Goal: Task Accomplishment & Management: Manage account settings

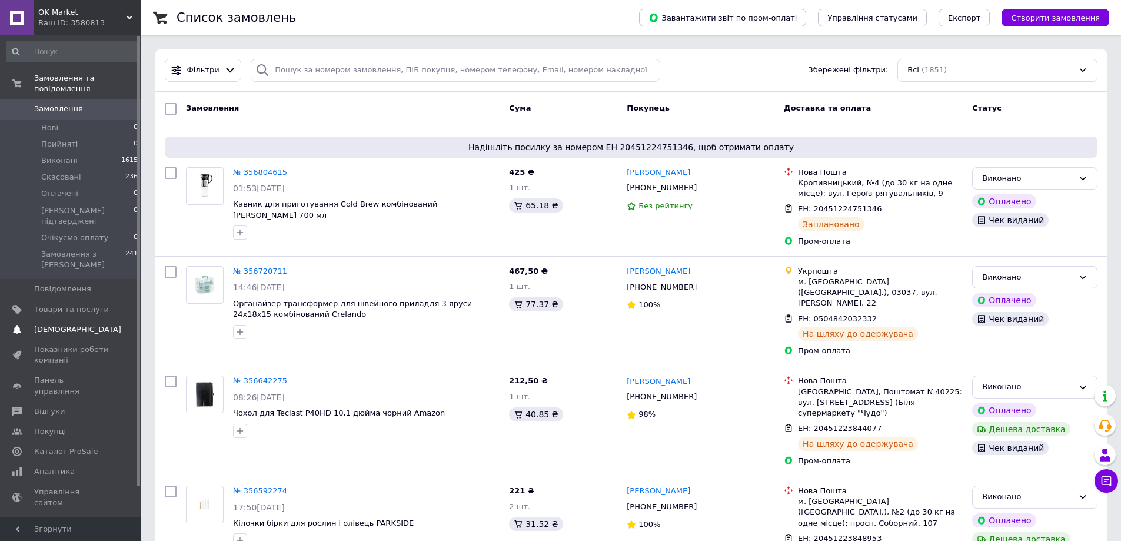
click at [45, 324] on span "[DEMOGRAPHIC_DATA]" at bounding box center [77, 329] width 87 height 11
click at [52, 304] on span "Товари та послуги" at bounding box center [71, 309] width 75 height 11
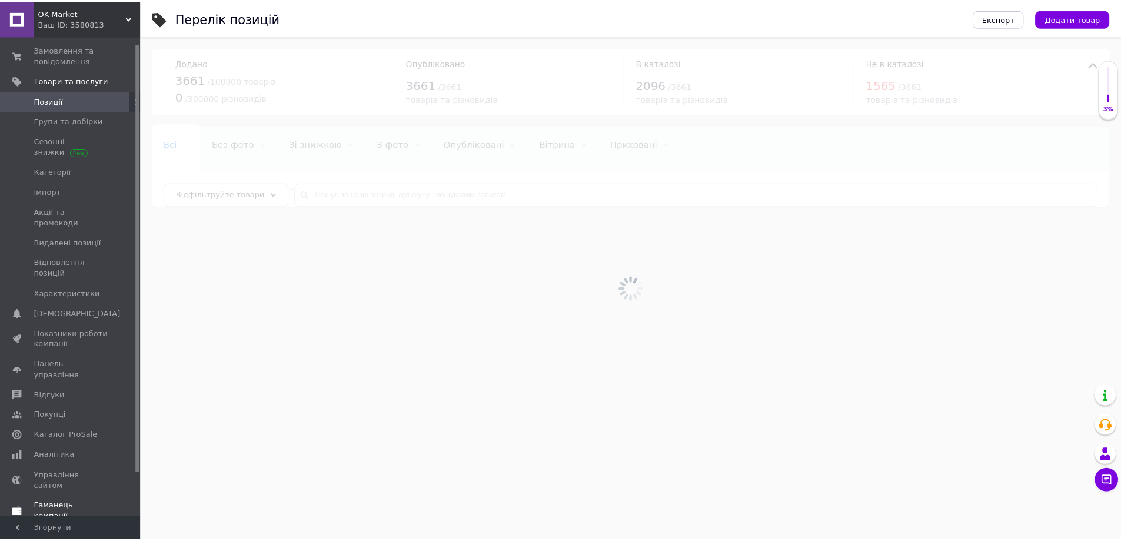
scroll to position [57, 0]
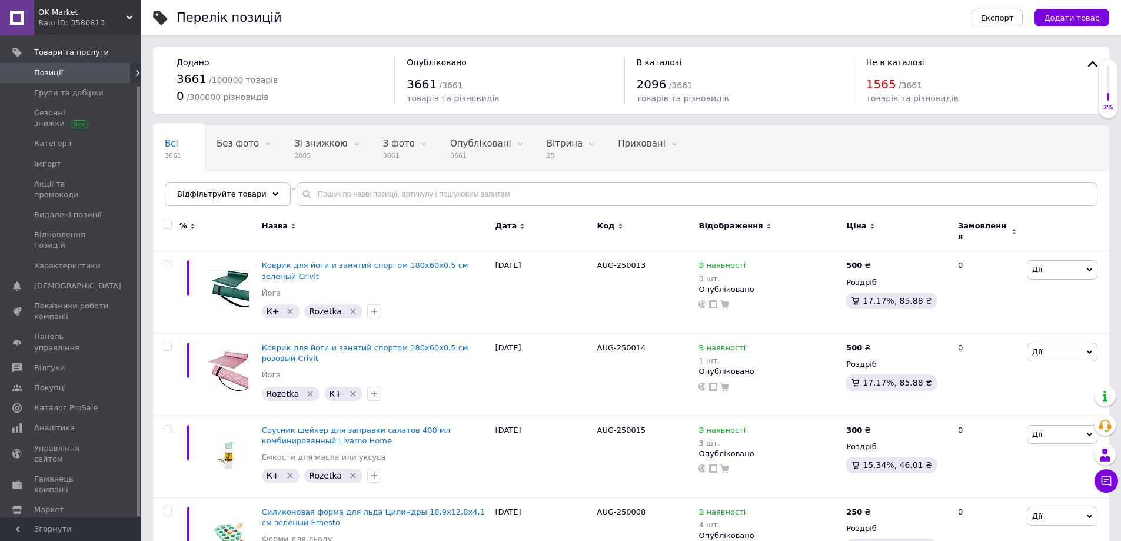
click at [58, 524] on span "Налаштування" at bounding box center [64, 529] width 60 height 11
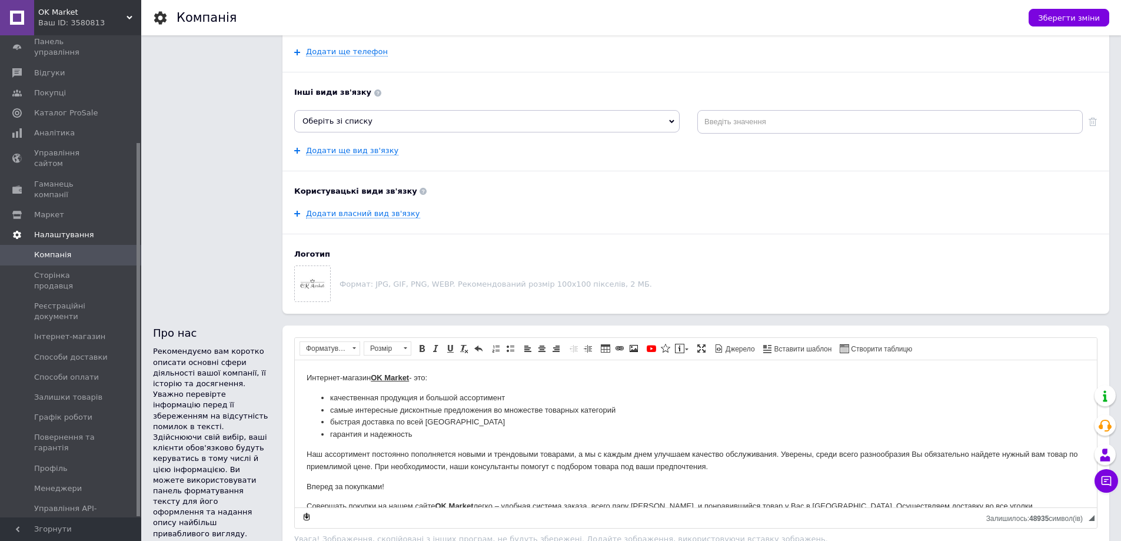
scroll to position [294, 0]
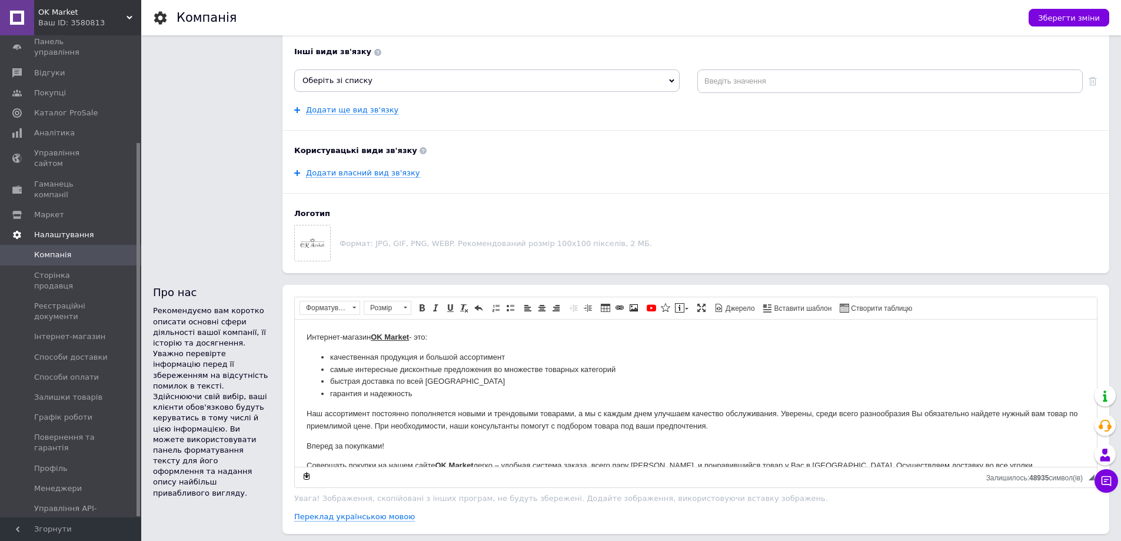
click at [52, 230] on span "Налаштування" at bounding box center [64, 235] width 60 height 11
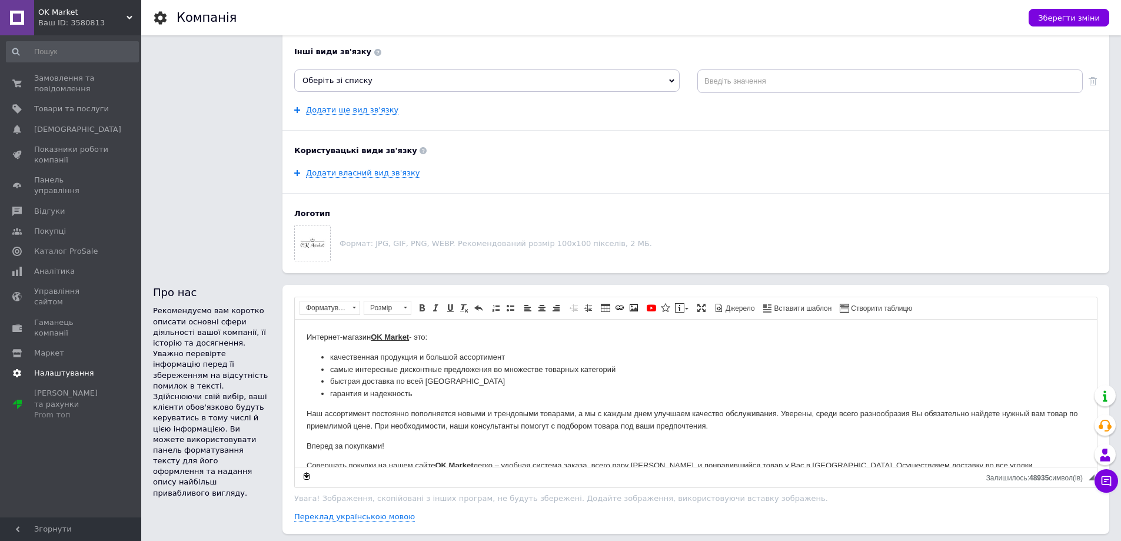
scroll to position [0, 0]
click at [49, 348] on span "Маркет" at bounding box center [49, 353] width 30 height 11
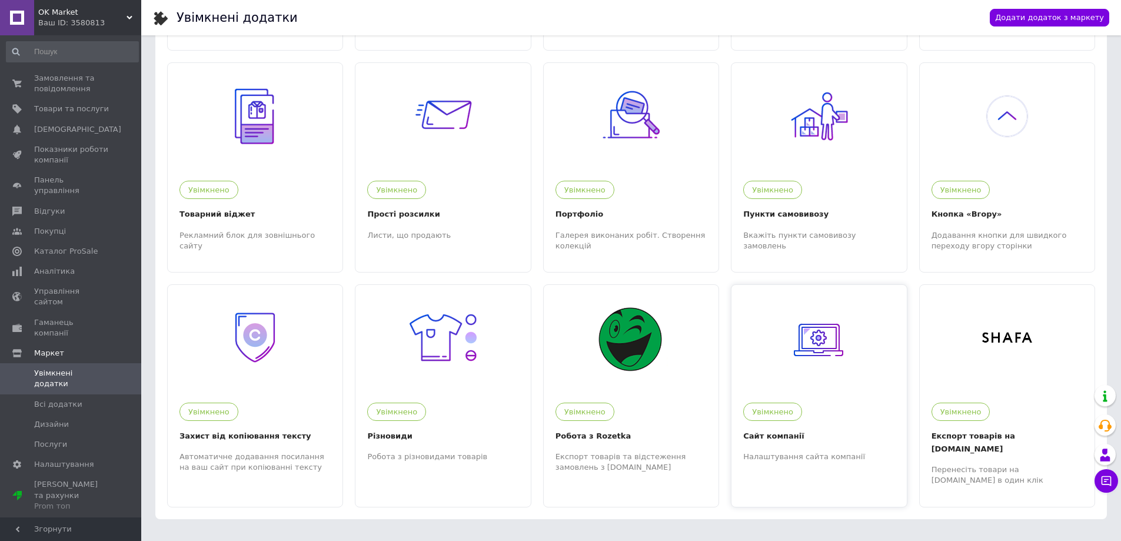
scroll to position [225, 0]
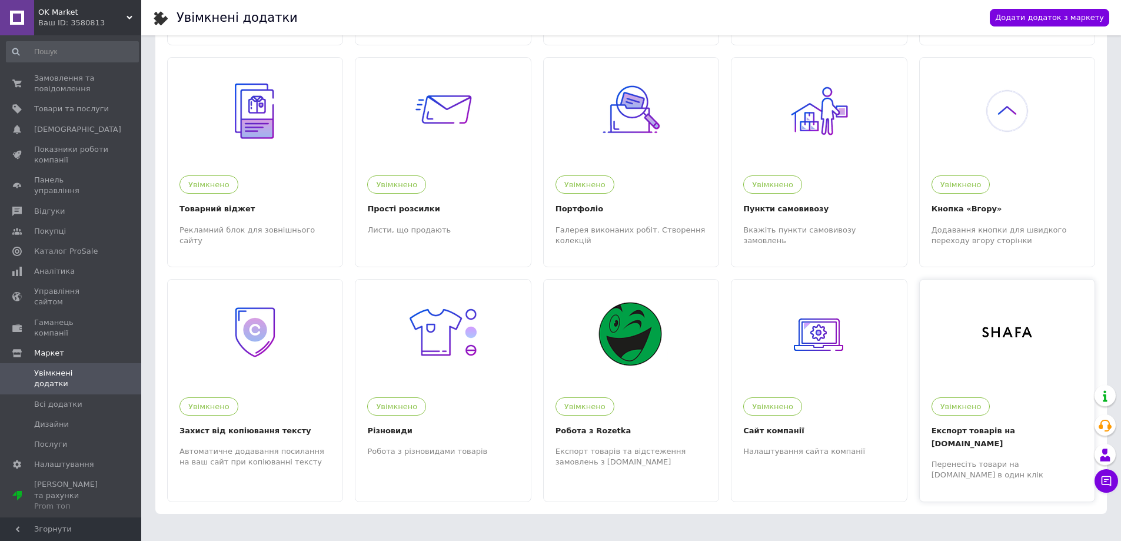
click at [991, 459] on div "Перенесіть товари на Shafa.ua в один клік" at bounding box center [1007, 469] width 151 height 21
click at [57, 113] on span "Товари та послуги" at bounding box center [71, 109] width 75 height 11
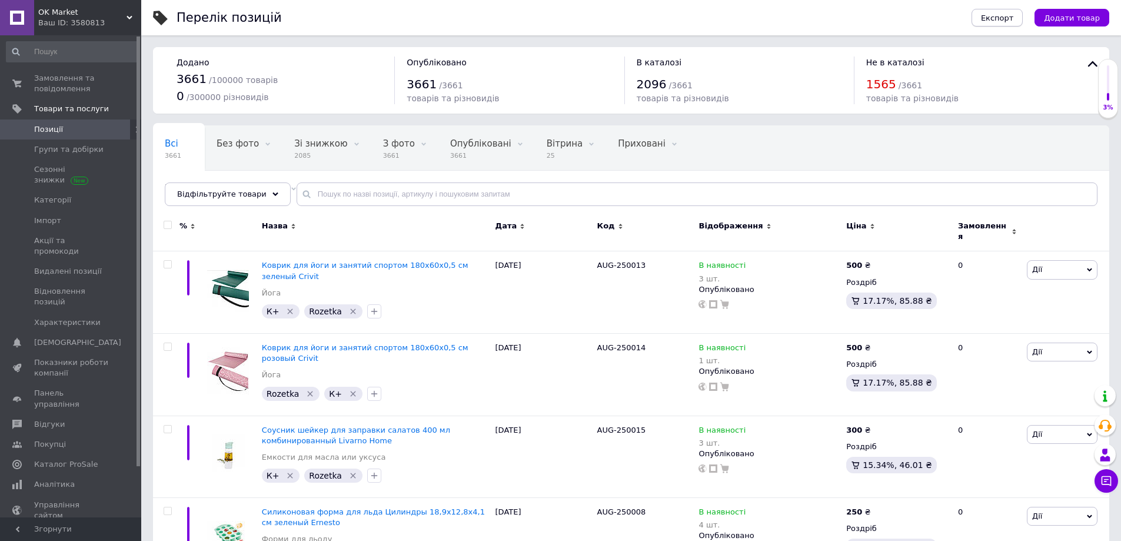
click at [1001, 24] on button "Експорт" at bounding box center [998, 18] width 52 height 18
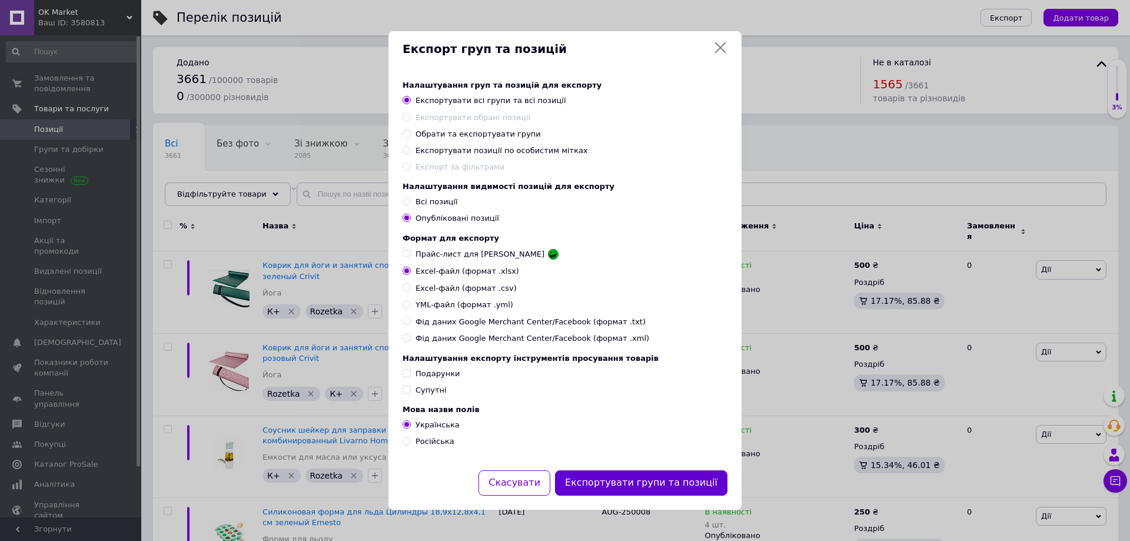
click at [647, 481] on button "Експортувати групи та позиції" at bounding box center [641, 482] width 172 height 25
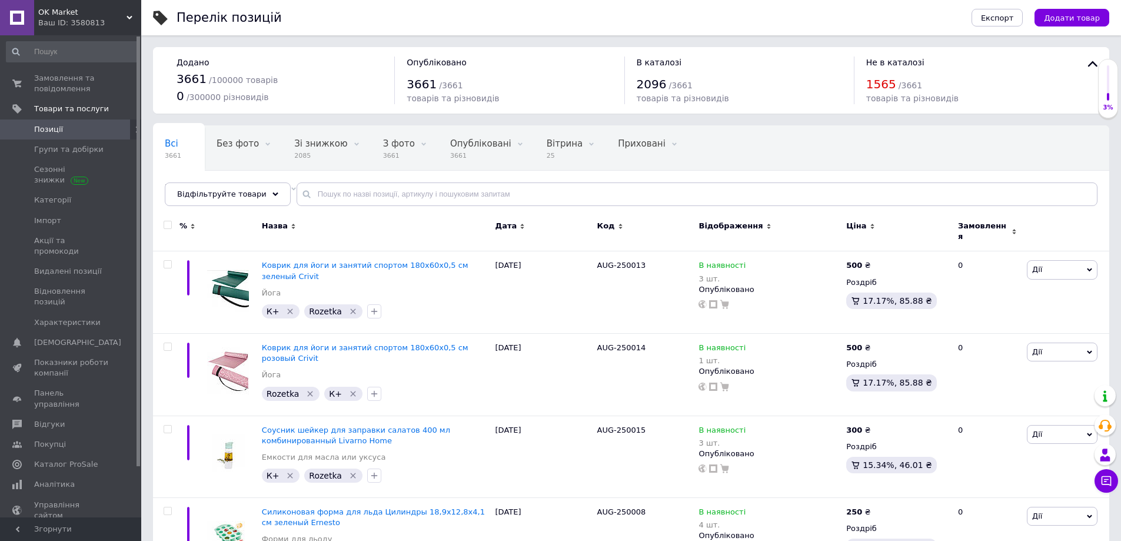
click at [49, 337] on span "[DEMOGRAPHIC_DATA]" at bounding box center [77, 342] width 87 height 11
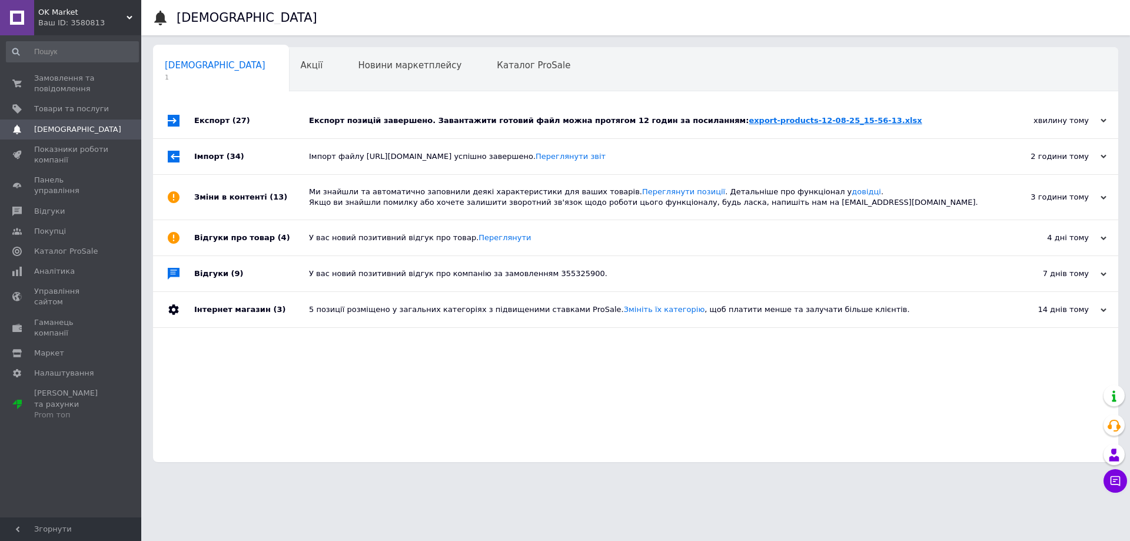
click at [773, 122] on link "export-products-12-08-25_15-56-13.xlsx" at bounding box center [835, 120] width 173 height 9
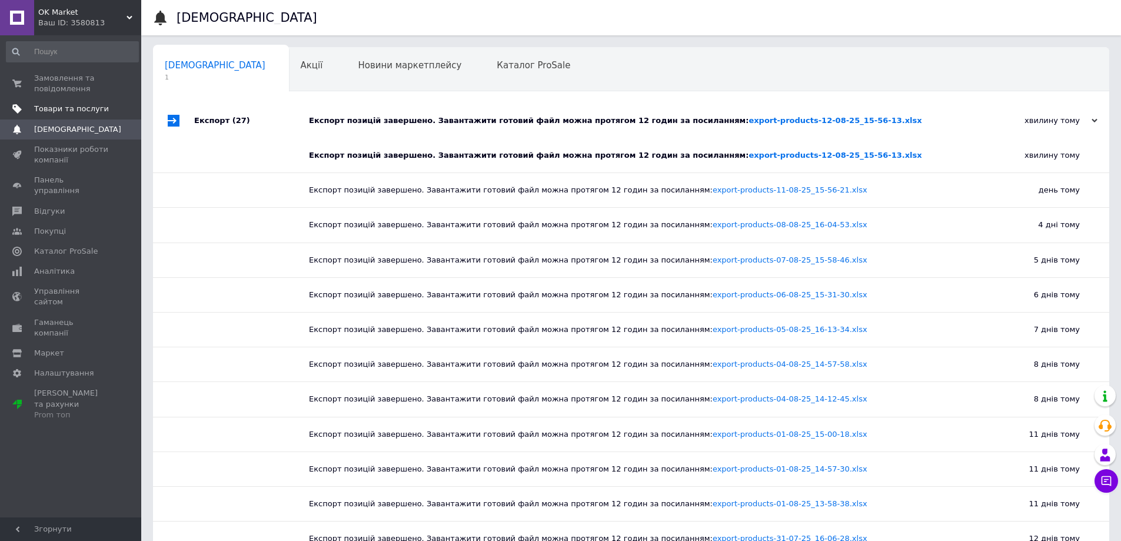
click at [54, 107] on span "Товари та послуги" at bounding box center [71, 109] width 75 height 11
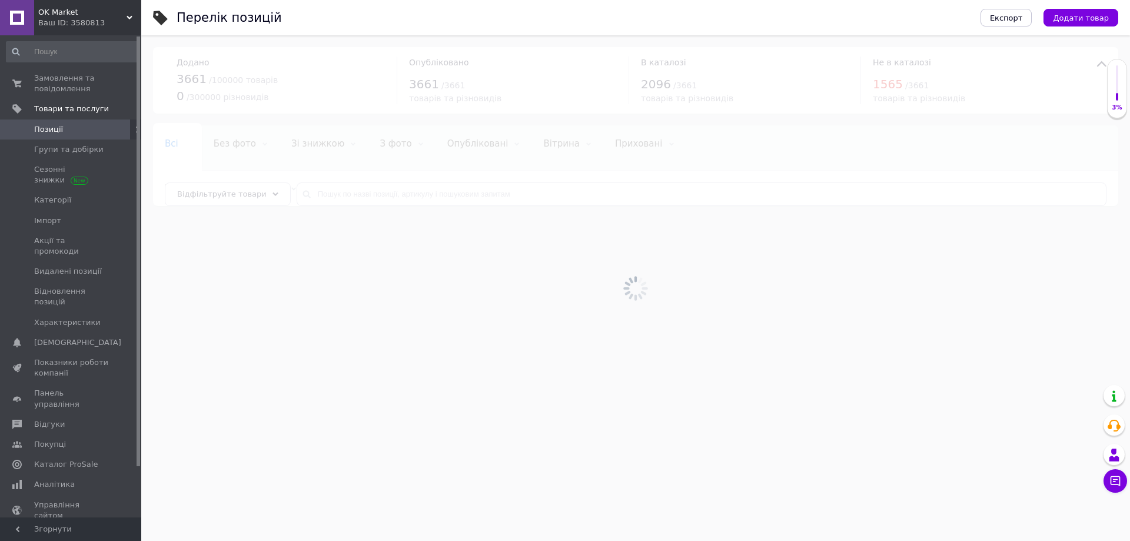
click at [355, 192] on div at bounding box center [635, 288] width 989 height 506
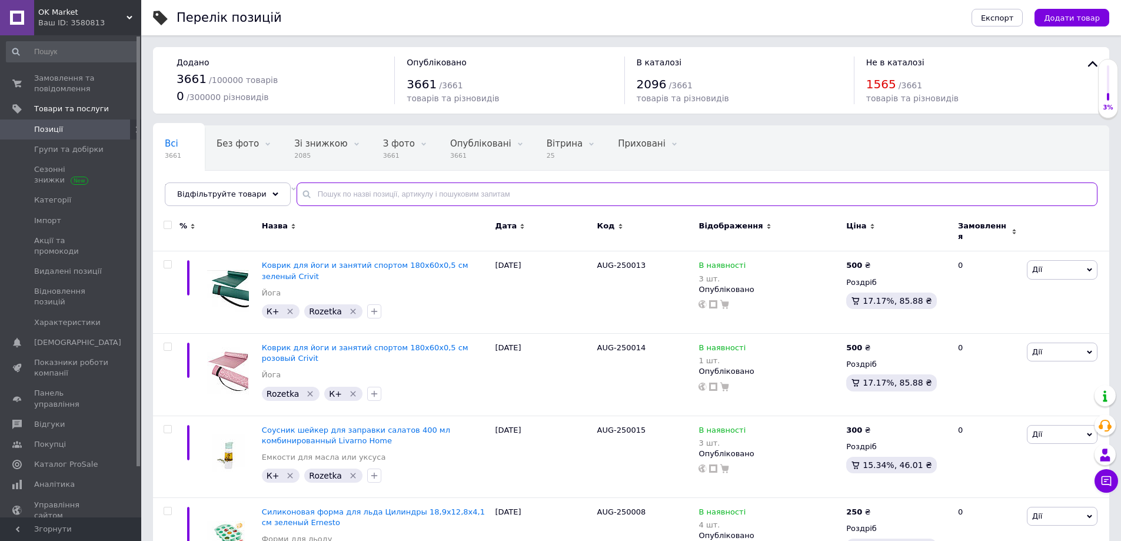
click at [354, 192] on input "text" at bounding box center [697, 194] width 801 height 24
paste input "MAR-250111"
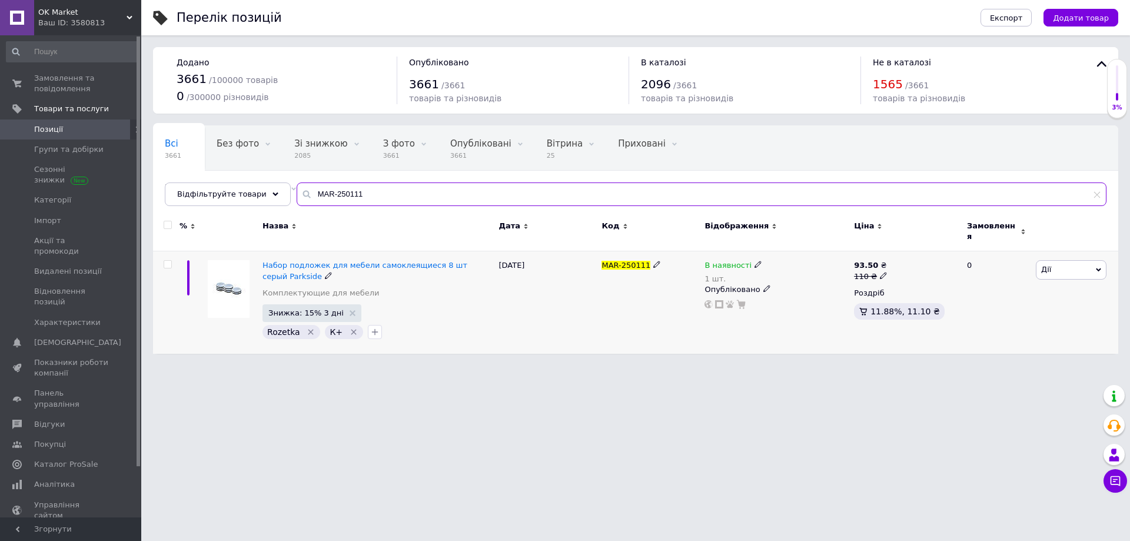
type input "MAR-250111"
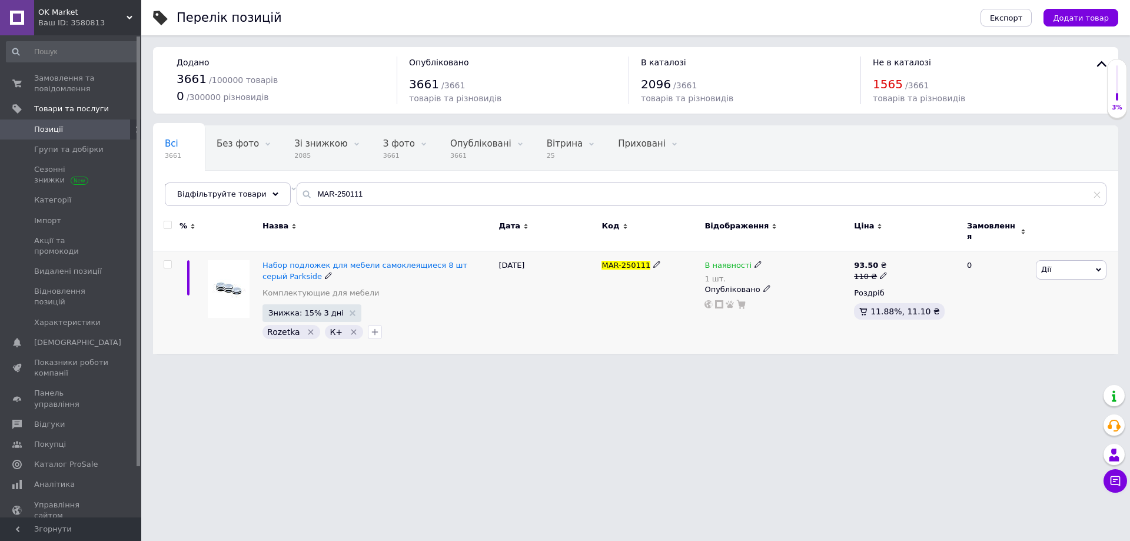
click at [717, 274] on div "1 шт." at bounding box center [733, 278] width 58 height 9
click at [905, 265] on div "Наявність В наявності Немає в наявності Під замовлення Готово до відправки Зали…" at bounding box center [839, 272] width 147 height 82
drag, startPoint x: 791, startPoint y: 294, endPoint x: 773, endPoint y: 294, distance: 17.7
click at [782, 294] on input "1" at bounding box center [810, 302] width 89 height 24
type input "2"
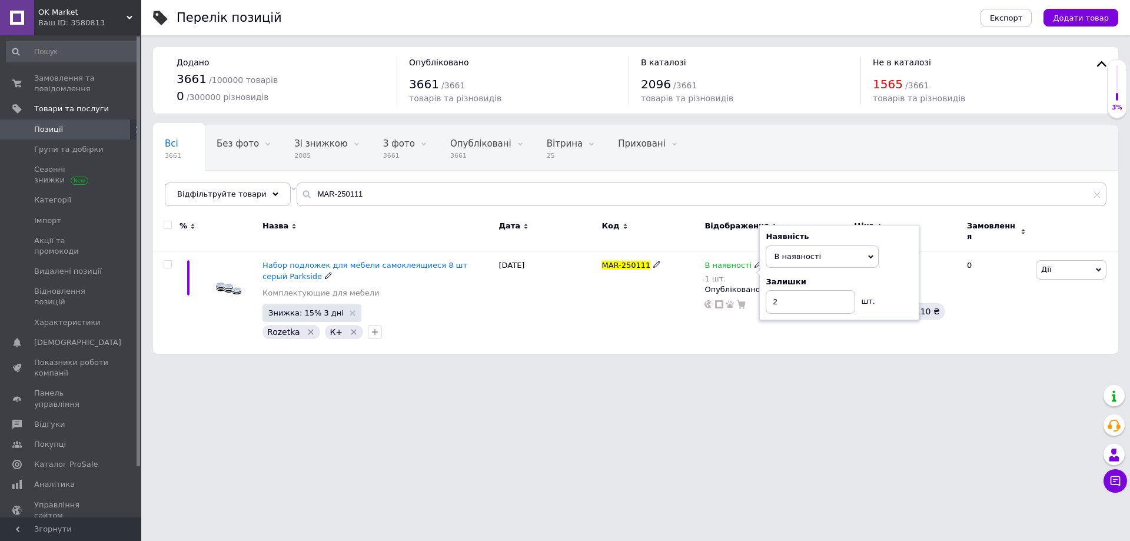
drag, startPoint x: 723, startPoint y: 355, endPoint x: 718, endPoint y: 360, distance: 7.5
click at [718, 360] on html "OK Market Ваш ID: 3580813 Сайт OK Market Кабінет покупця Перевірити стан систем…" at bounding box center [565, 182] width 1130 height 365
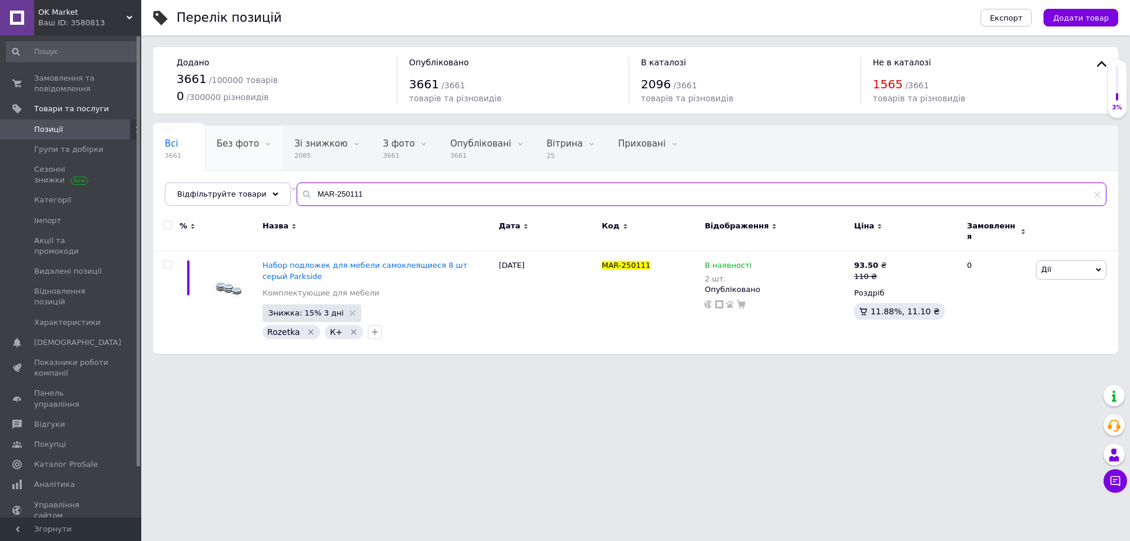
drag, startPoint x: 378, startPoint y: 199, endPoint x: 240, endPoint y: 166, distance: 142.8
click at [274, 173] on div "Всі 3661 Без фото 0 Видалити Редагувати Зі знижкою 2085 Видалити Редагувати З ф…" at bounding box center [635, 165] width 965 height 81
paste input "234"
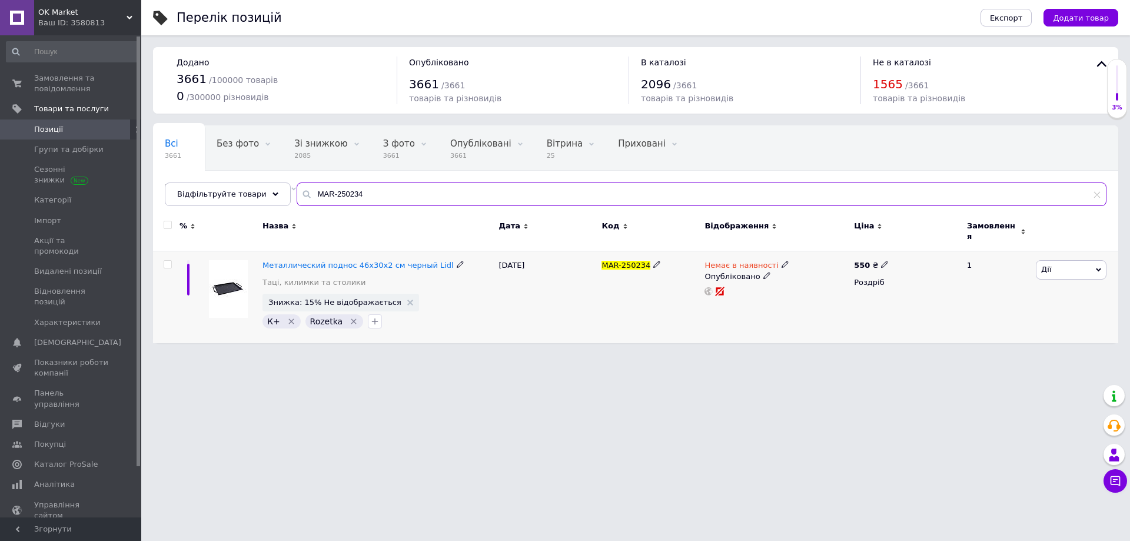
type input "MAR-250234"
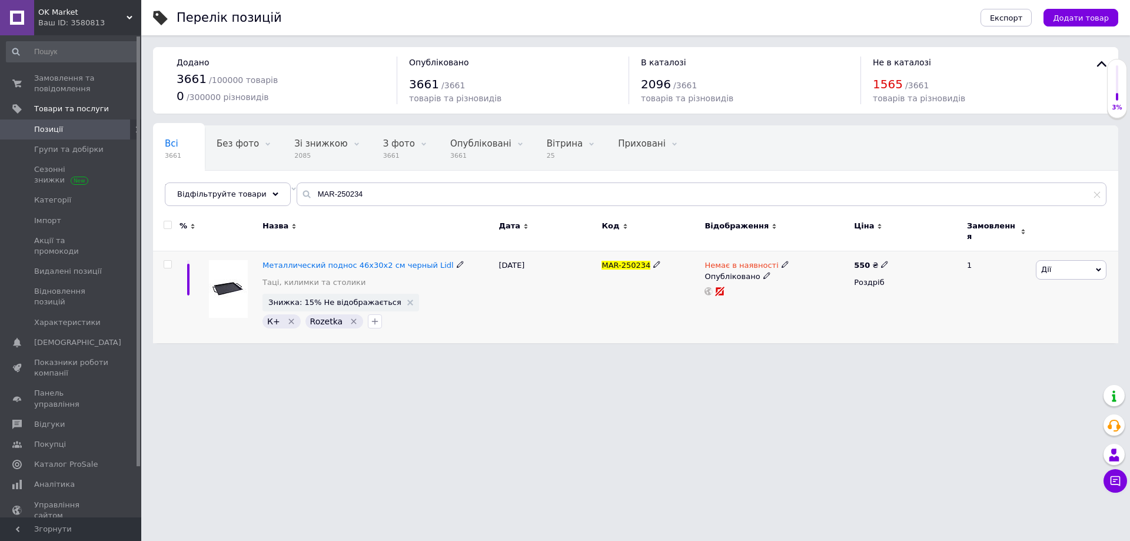
click at [782, 261] on use at bounding box center [785, 264] width 6 height 6
click at [805, 268] on li "В наявності" at bounding box center [846, 274] width 112 height 16
click at [801, 285] on input at bounding box center [834, 296] width 89 height 24
type input "1"
click at [727, 355] on html "OK Market Ваш ID: 3580813 Сайт OK Market Кабінет покупця Перевірити стан систем…" at bounding box center [565, 177] width 1130 height 355
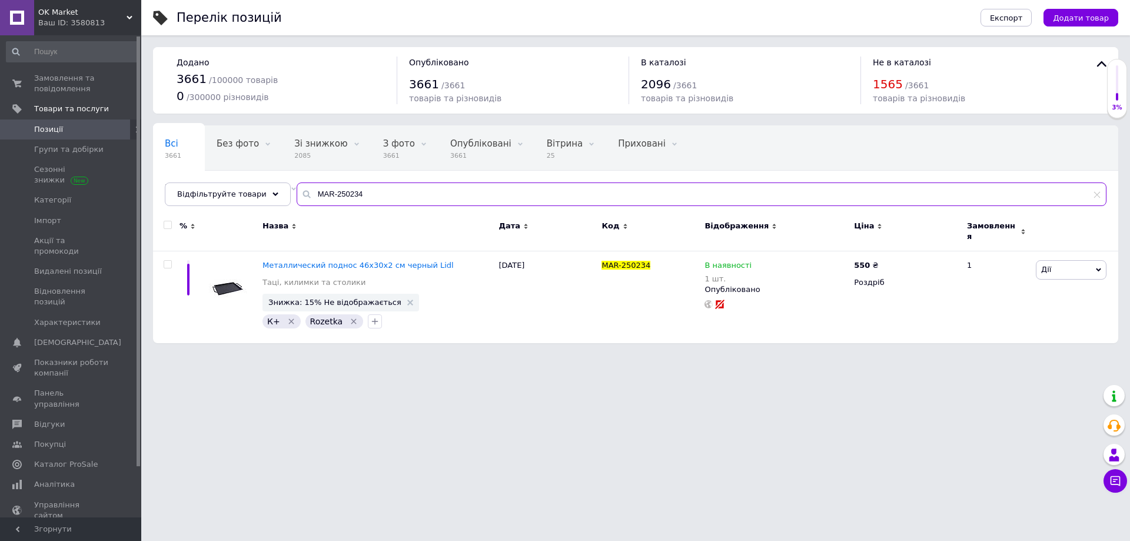
drag, startPoint x: 371, startPoint y: 198, endPoint x: 191, endPoint y: 152, distance: 186.4
click at [197, 154] on div "Всі 3661 Без фото 0 Видалити Редагувати Зі знижкою 2085 Видалити Редагувати З ф…" at bounding box center [635, 165] width 965 height 81
paste input "Y-250321"
type input "MAY-250321"
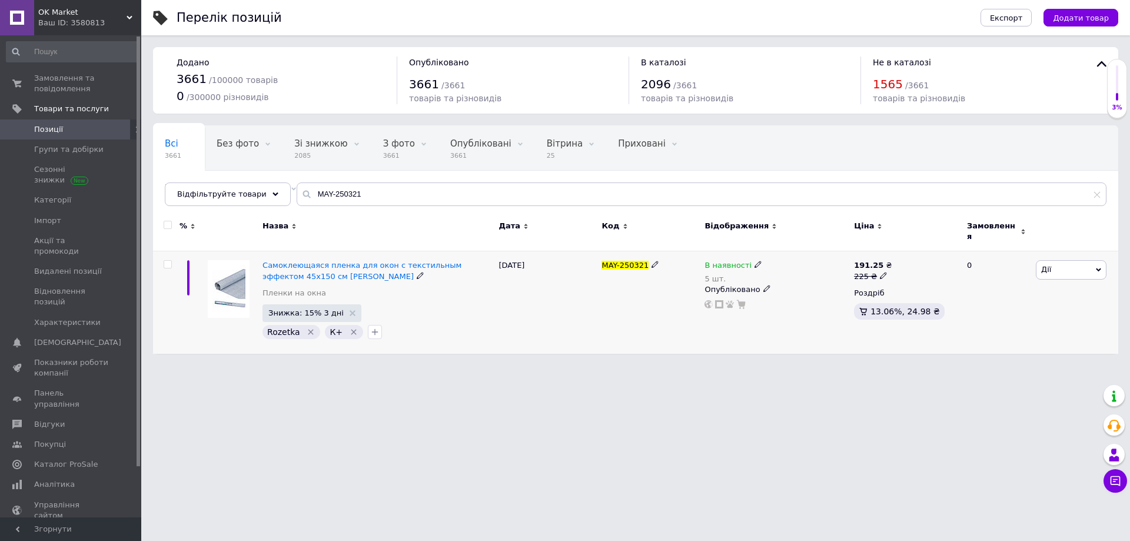
click at [719, 274] on div "5 шт." at bounding box center [733, 278] width 58 height 9
click at [895, 264] on div "Наявність В наявності Немає в наявності Під замовлення Готово до відправки Зали…" at bounding box center [839, 272] width 147 height 82
drag, startPoint x: 802, startPoint y: 294, endPoint x: 639, endPoint y: 292, distance: 162.5
click at [731, 294] on div "В наявності 5 шт. Наявність В наявності Немає в наявності Під замовлення Готово…" at bounding box center [776, 284] width 144 height 49
type input "4"
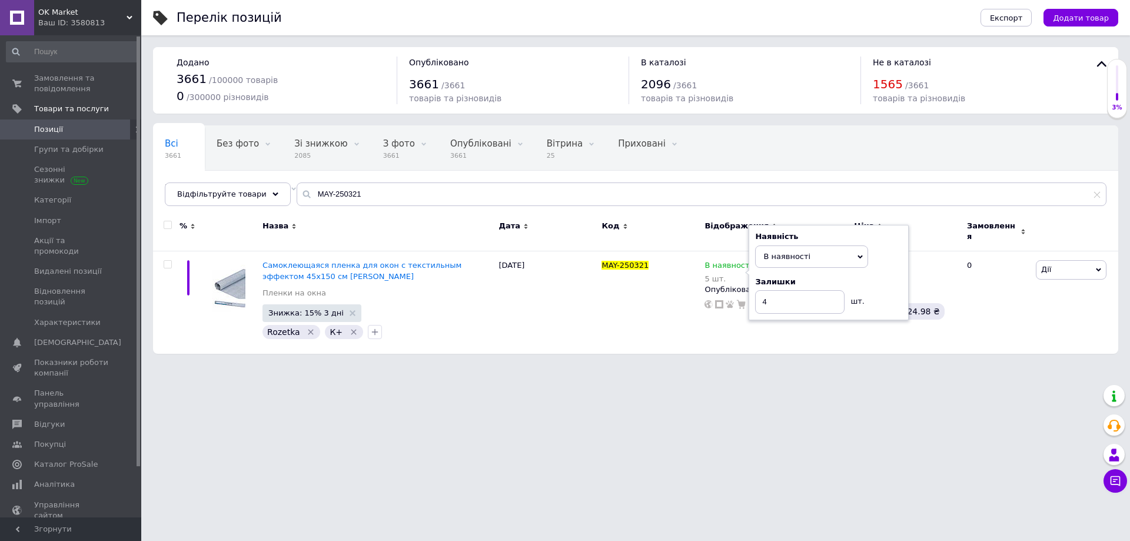
click at [553, 365] on html "OK Market Ваш ID: 3580813 Сайт OK Market Кабінет покупця Перевірити стан систем…" at bounding box center [565, 182] width 1130 height 365
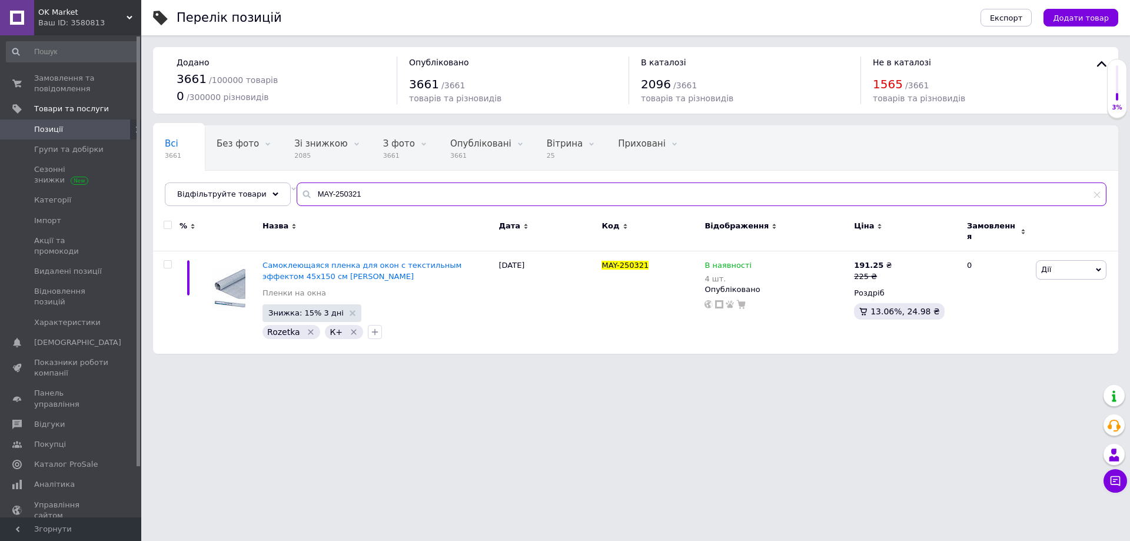
drag, startPoint x: 378, startPoint y: 197, endPoint x: 260, endPoint y: 177, distance: 119.3
click at [260, 177] on div "Всі 3661 Без фото 0 Видалити Редагувати Зі знижкою 2085 Видалити Редагувати З ф…" at bounding box center [635, 165] width 965 height 81
paste input "JUN-250094"
type input "JUN-250094"
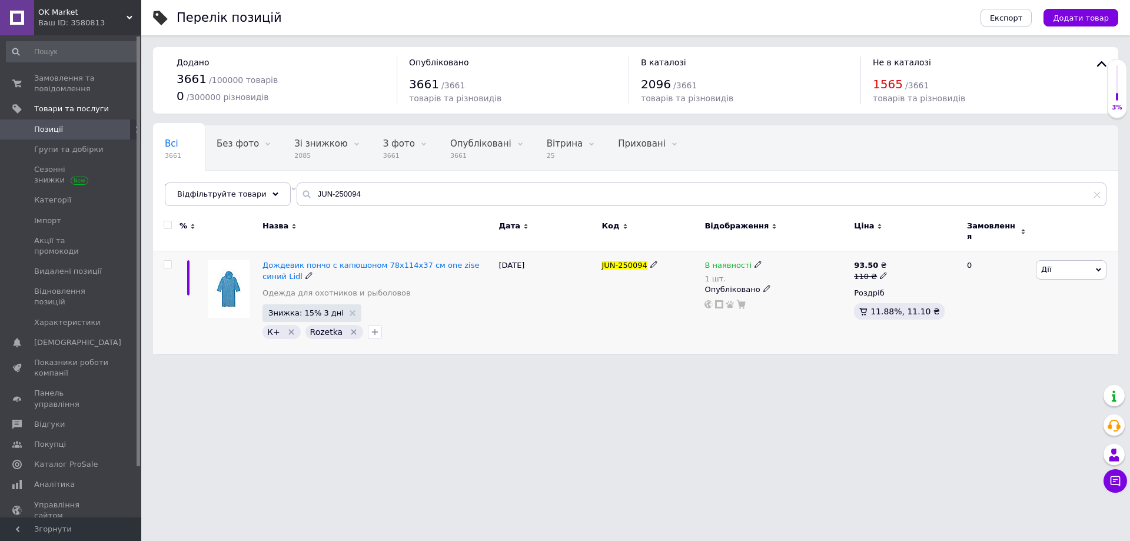
click at [750, 263] on div "В наявності" at bounding box center [733, 265] width 58 height 11
click at [800, 281] on li "Немає в наявності" at bounding box center [822, 280] width 112 height 16
drag, startPoint x: 787, startPoint y: 295, endPoint x: 733, endPoint y: 284, distance: 55.3
click at [743, 287] on div "В наявності 1 шт. Наявність Немає в наявності В наявності Під замовлення Готово…" at bounding box center [776, 284] width 144 height 49
type input "0"
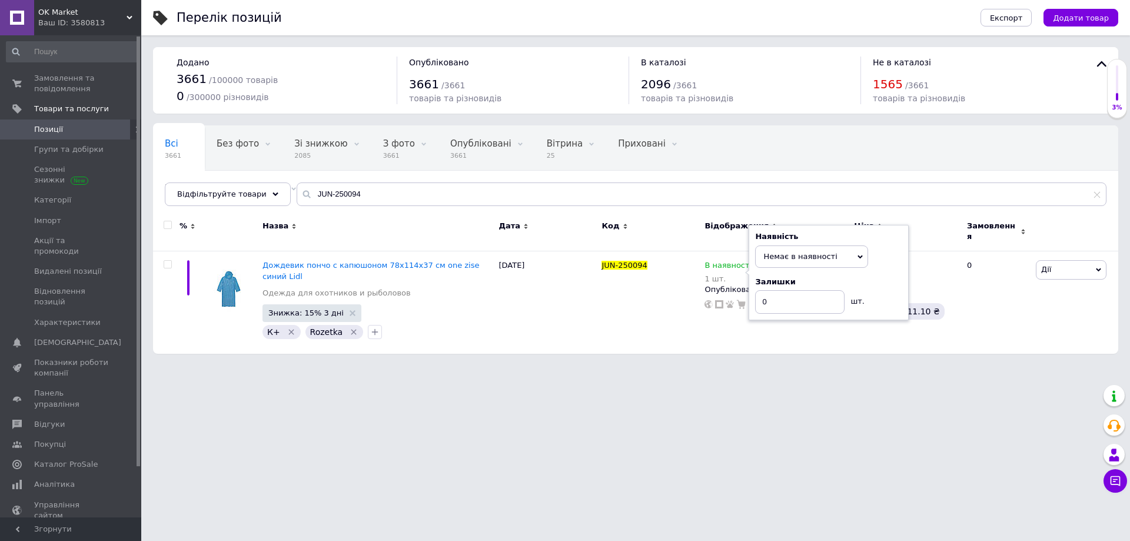
click at [586, 365] on html "OK Market Ваш ID: 3580813 Сайт OK Market Кабінет покупця Перевірити стан систем…" at bounding box center [565, 182] width 1130 height 365
